Goal: Find specific page/section: Find specific page/section

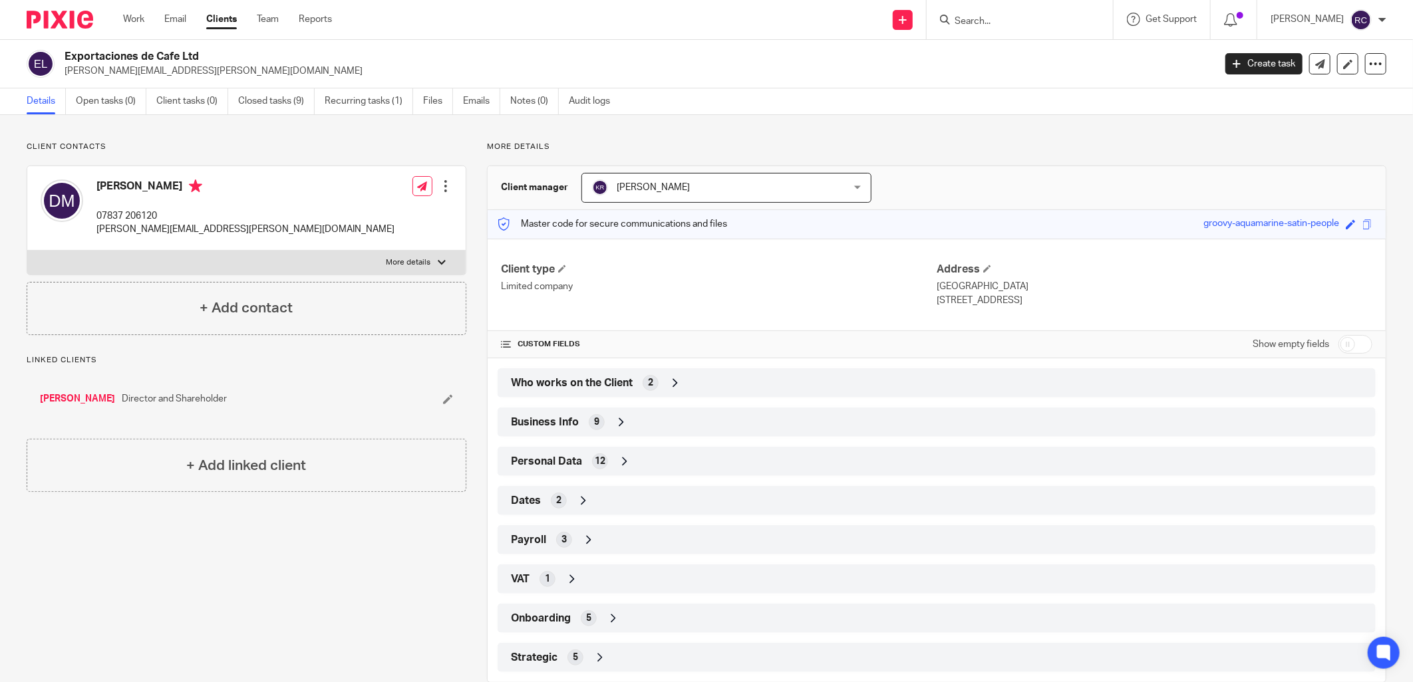
click at [991, 16] on input "Search" at bounding box center [1013, 22] width 120 height 12
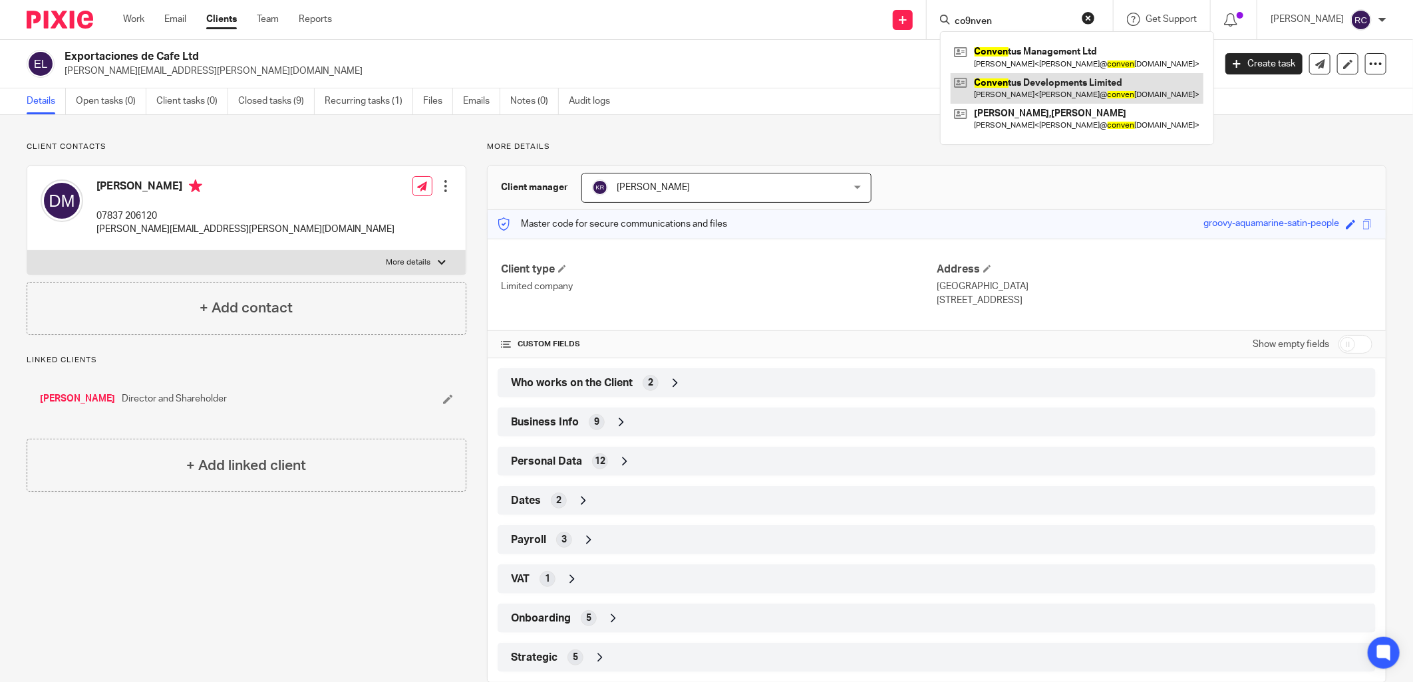
type input "co9nven"
click at [1014, 90] on link at bounding box center [1076, 88] width 253 height 31
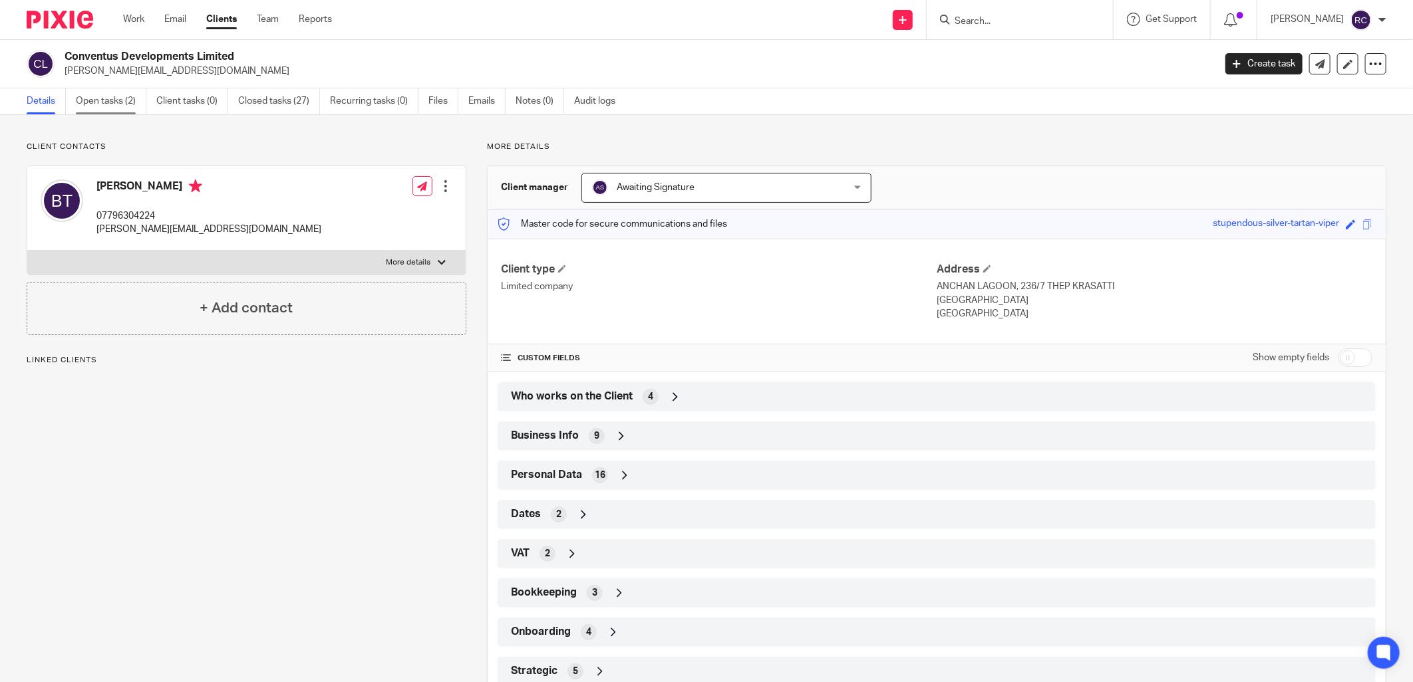
click at [101, 98] on link "Open tasks (2)" at bounding box center [111, 101] width 71 height 26
